Goal: Transaction & Acquisition: Purchase product/service

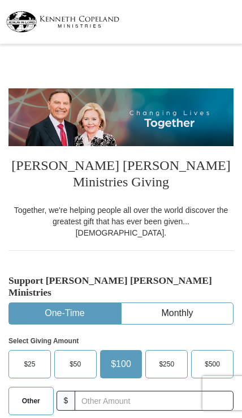
select select "TN"
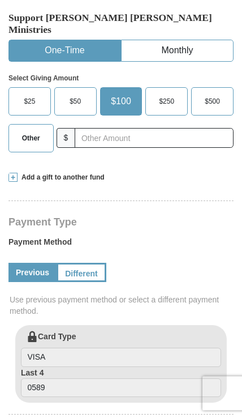
scroll to position [267, 0]
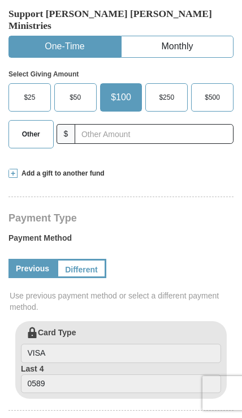
click at [21, 259] on link "Previous" at bounding box center [32, 268] width 48 height 19
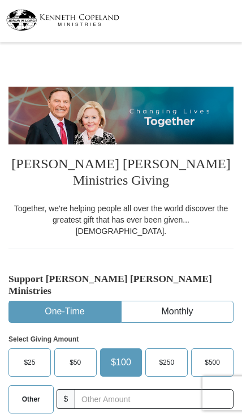
scroll to position [0, 0]
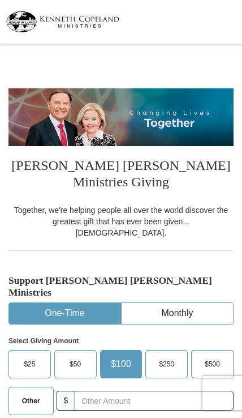
select select "TN"
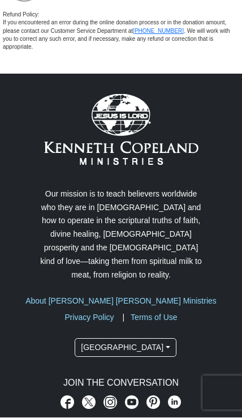
scroll to position [2538, 0]
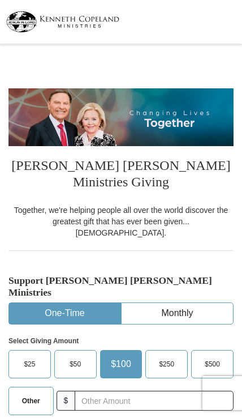
select select "TN"
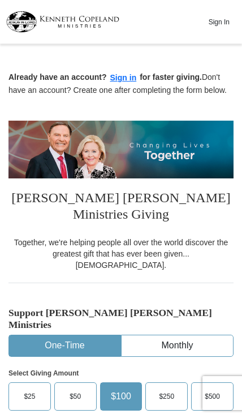
click at [219, 22] on button "Sign In" at bounding box center [219, 22] width 34 height 18
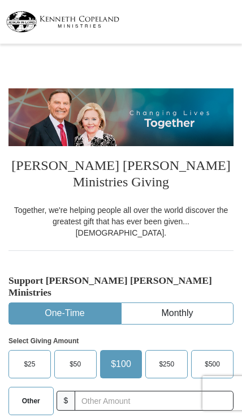
select select "TN"
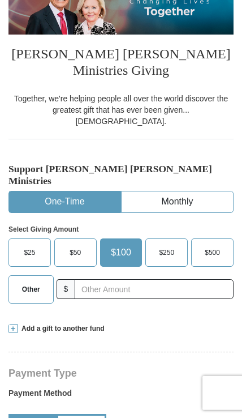
scroll to position [112, 0]
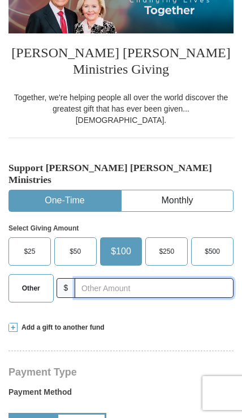
click at [155, 278] on input "text" at bounding box center [154, 288] width 159 height 20
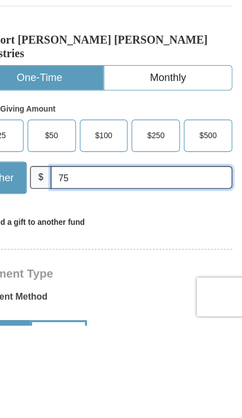
type input "75"
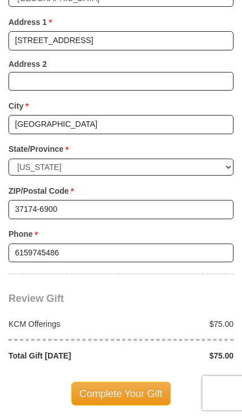
scroll to position [924, 0]
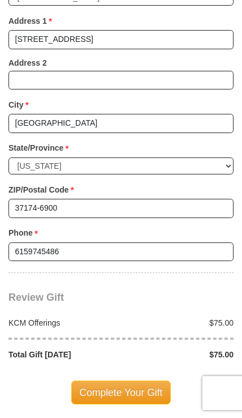
click at [149, 380] on span "Complete Your Gift" at bounding box center [121, 392] width 100 height 24
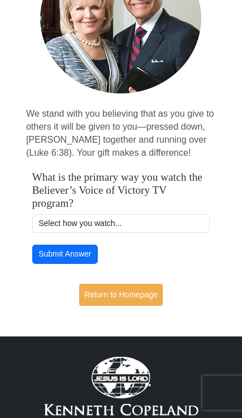
scroll to position [155, 0]
